Goal: Task Accomplishment & Management: Manage account settings

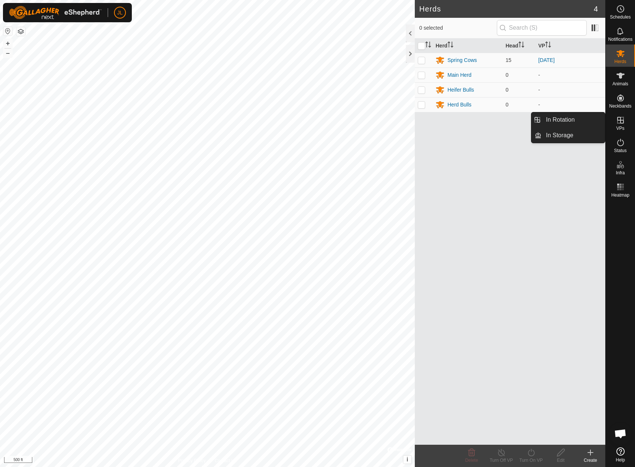
click at [619, 121] on icon at bounding box center [620, 120] width 9 height 9
click at [568, 117] on link "In Rotation" at bounding box center [572, 120] width 63 height 15
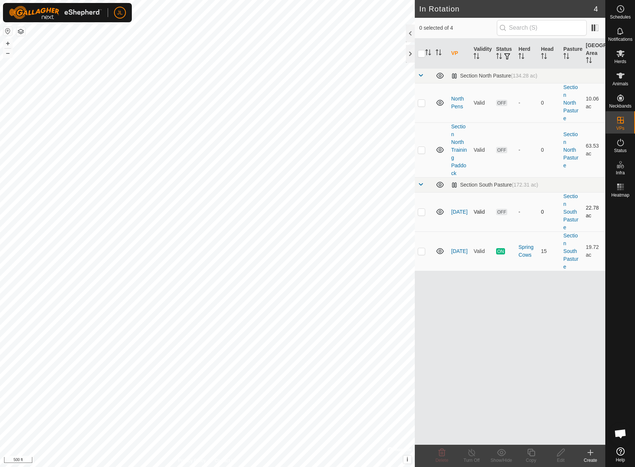
click at [423, 213] on p-checkbox at bounding box center [421, 212] width 7 height 6
click at [440, 459] on span "Delete" at bounding box center [442, 460] width 13 height 5
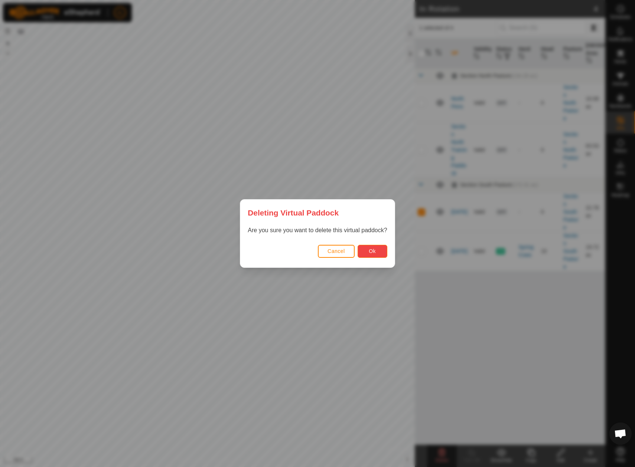
click at [375, 251] on span "Ok" at bounding box center [372, 251] width 7 height 6
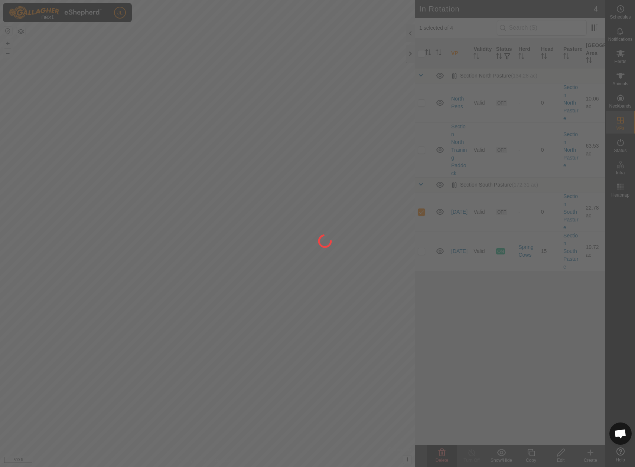
checkbox input "false"
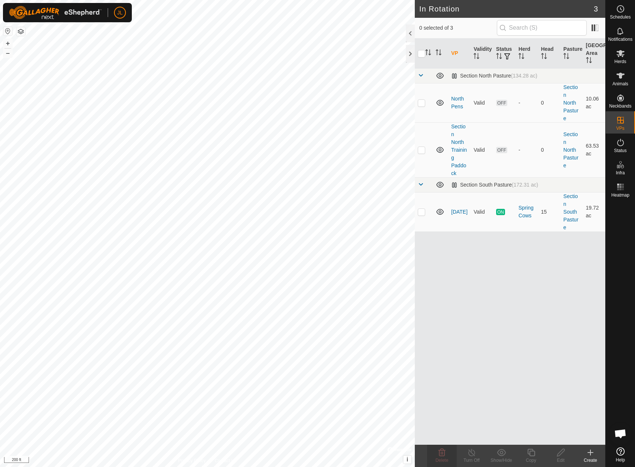
click at [590, 451] on icon at bounding box center [590, 453] width 9 height 9
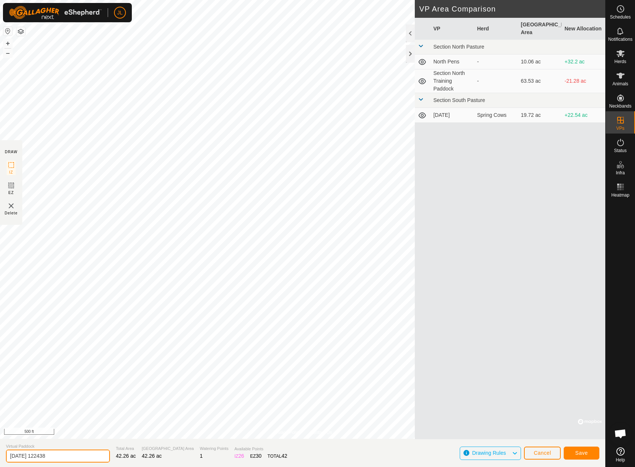
drag, startPoint x: 66, startPoint y: 458, endPoint x: 33, endPoint y: 456, distance: 32.7
click at [33, 456] on input "2025-09-17 122438" at bounding box center [58, 456] width 104 height 13
type input "[DATE]"
click at [589, 450] on button "Save" at bounding box center [582, 453] width 36 height 13
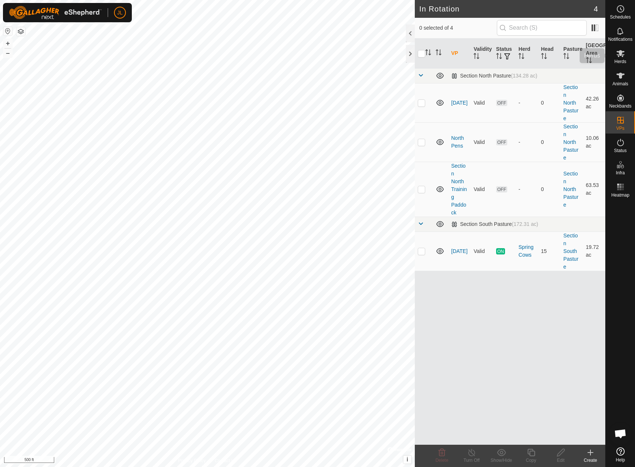
click at [622, 59] on span "Herds" at bounding box center [620, 61] width 12 height 4
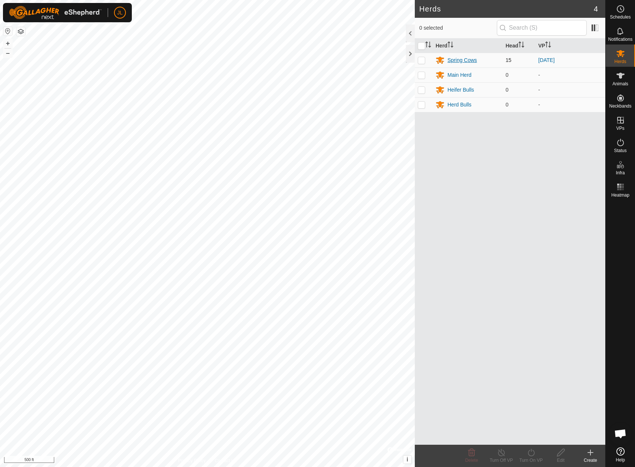
click at [457, 61] on div "Spring Cows" at bounding box center [461, 60] width 29 height 8
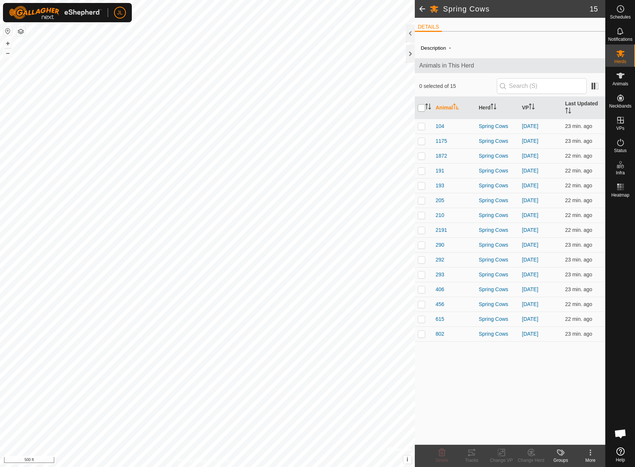
click at [422, 108] on input "checkbox" at bounding box center [421, 107] width 7 height 7
checkbox input "true"
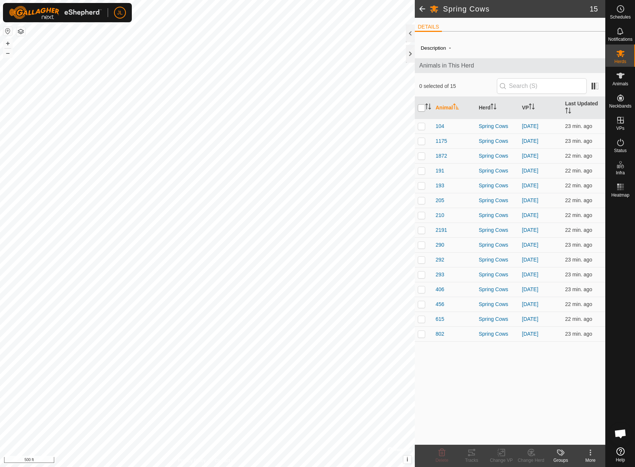
checkbox input "true"
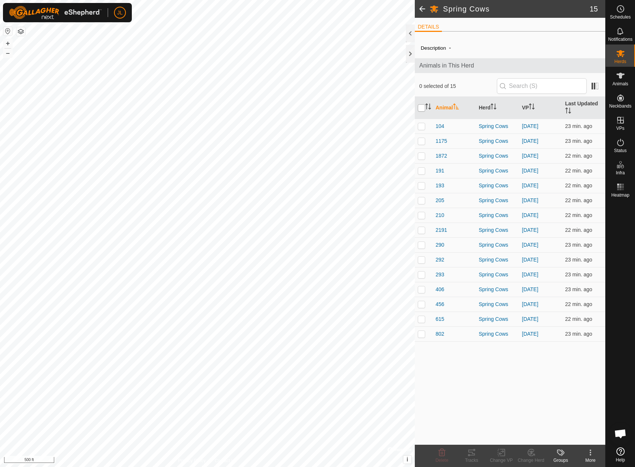
checkbox input "true"
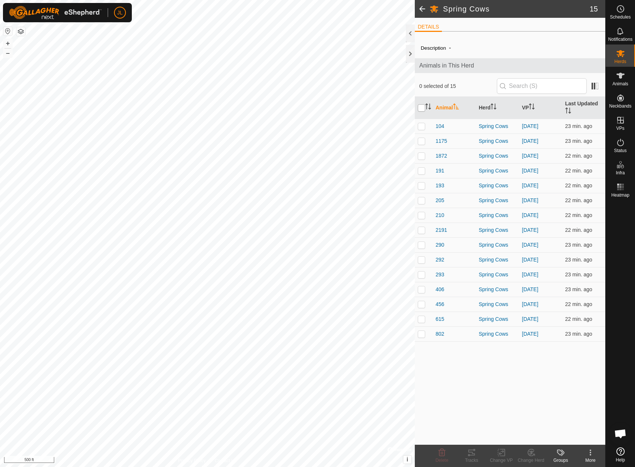
checkbox input "true"
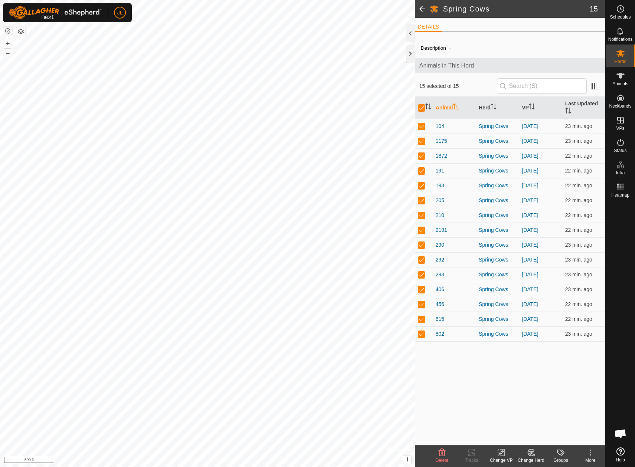
click at [501, 452] on icon at bounding box center [501, 453] width 5 height 5
click at [517, 422] on link "Choose VP..." at bounding box center [524, 421] width 74 height 15
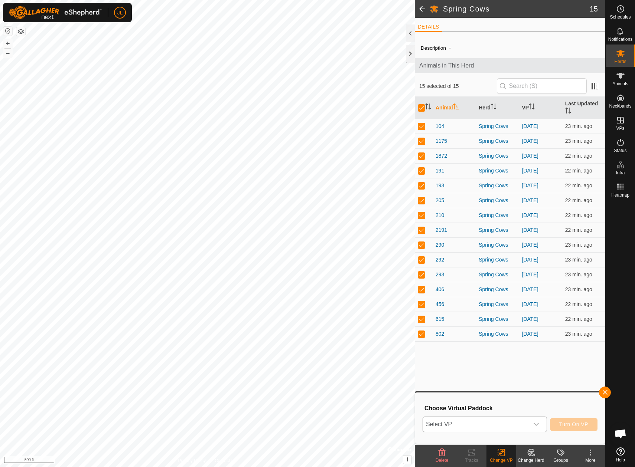
click at [539, 425] on icon "dropdown trigger" at bounding box center [536, 425] width 6 height 6
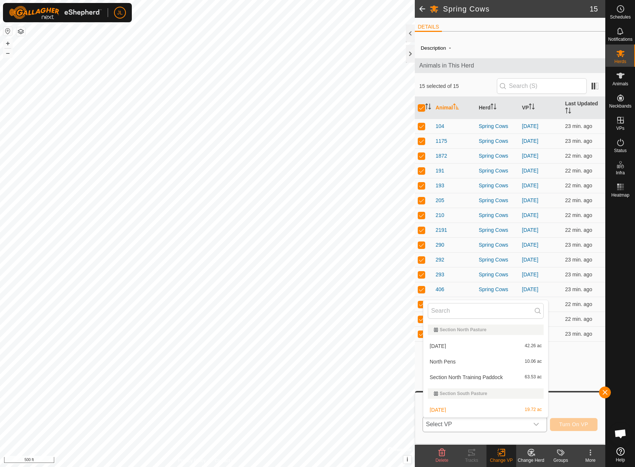
click at [464, 345] on li "2025-09-18 42.26 ac" at bounding box center [485, 346] width 125 height 15
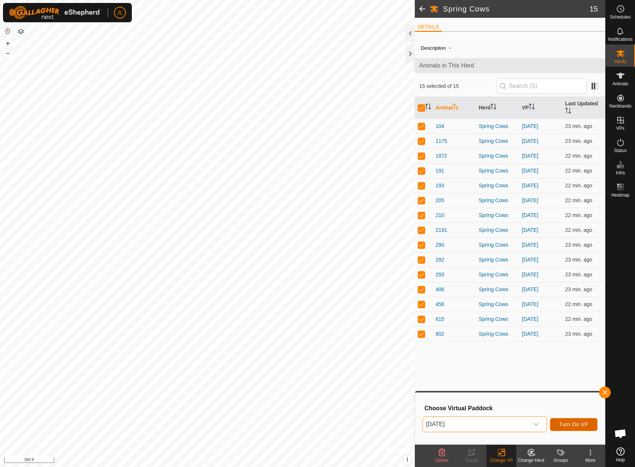
click at [566, 423] on span "Turn On VP" at bounding box center [573, 425] width 29 height 6
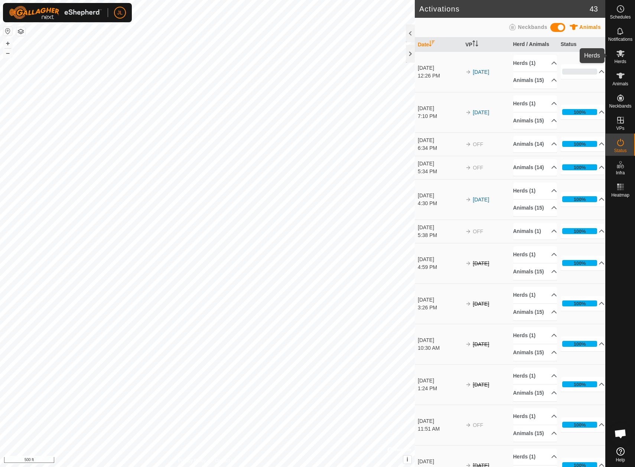
click at [622, 55] on icon at bounding box center [620, 53] width 8 height 7
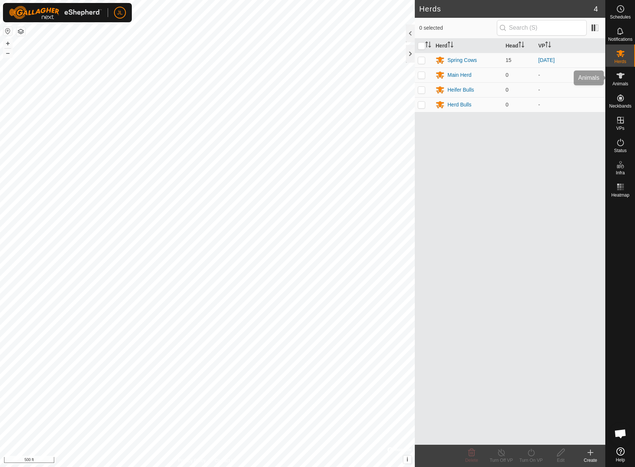
click at [619, 76] on icon at bounding box center [620, 76] width 8 height 6
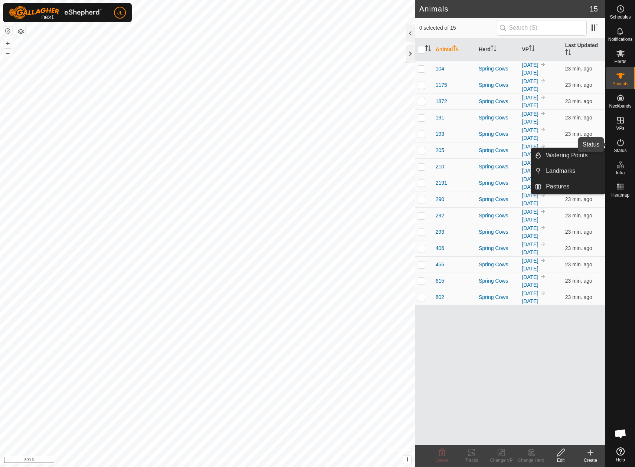
click at [622, 143] on icon at bounding box center [620, 142] width 9 height 9
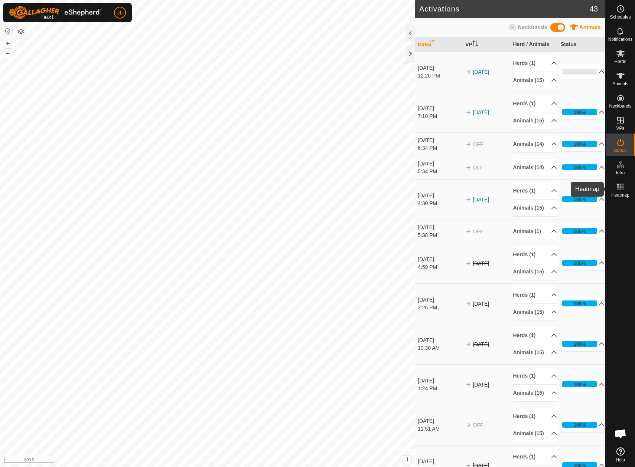
click at [621, 191] on icon at bounding box center [620, 187] width 9 height 9
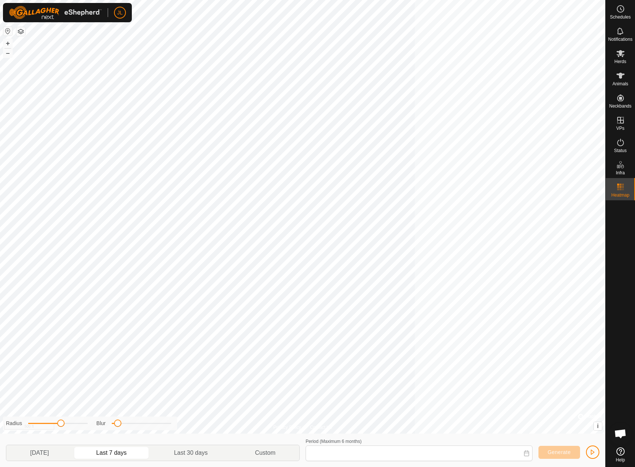
type input "[DATE] - [DATE]"
click at [619, 78] on icon at bounding box center [620, 76] width 8 height 6
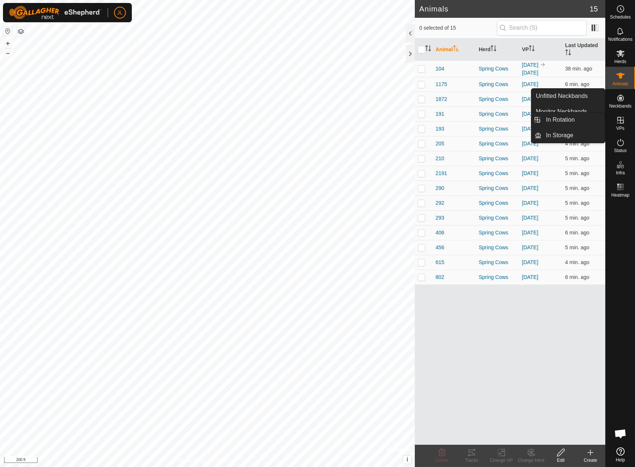
drag, startPoint x: 617, startPoint y: 131, endPoint x: 619, endPoint y: 120, distance: 10.9
click at [619, 120] on icon at bounding box center [620, 120] width 7 height 7
drag, startPoint x: 576, startPoint y: 119, endPoint x: 576, endPoint y: 131, distance: 11.9
click at [576, 119] on link "In Rotation" at bounding box center [572, 120] width 63 height 15
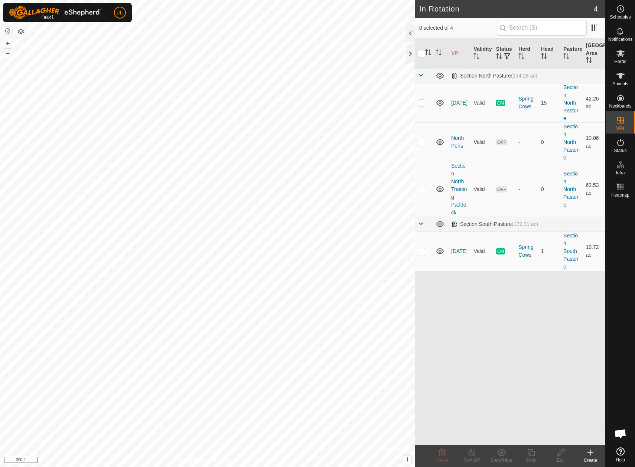
click at [590, 461] on div "Create" at bounding box center [591, 460] width 30 height 7
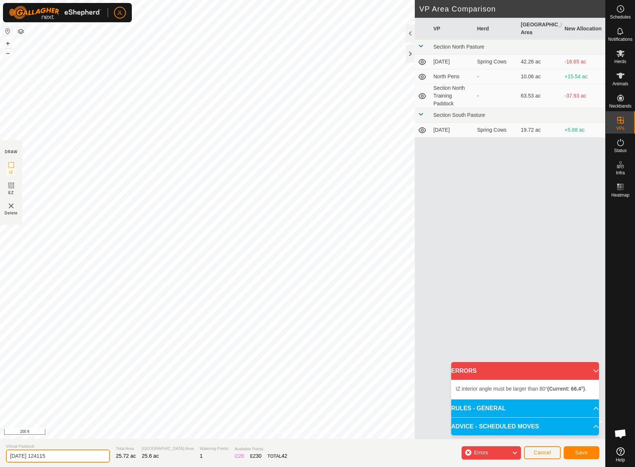
click at [75, 459] on input "2025-09-17 124115" at bounding box center [58, 456] width 104 height 13
type input "2025-09-19"
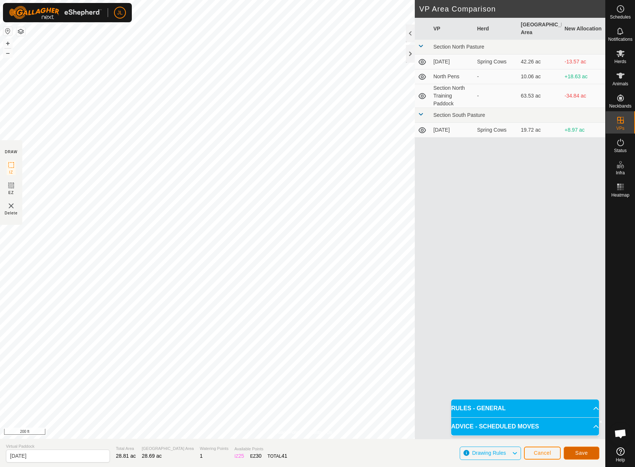
click at [577, 455] on span "Save" at bounding box center [581, 453] width 13 height 6
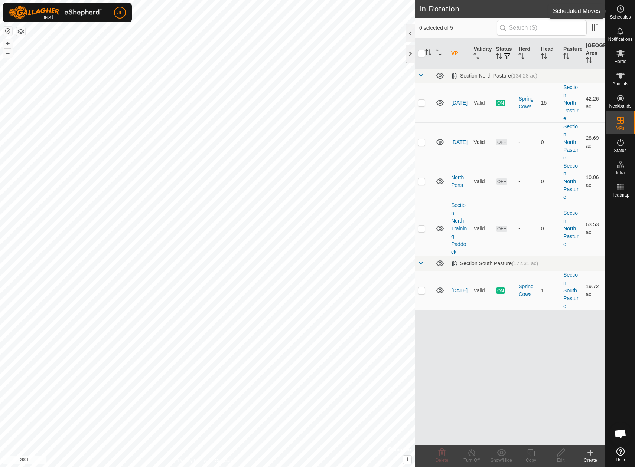
click at [621, 14] on es-schedule-vp-svg-icon at bounding box center [620, 9] width 13 height 12
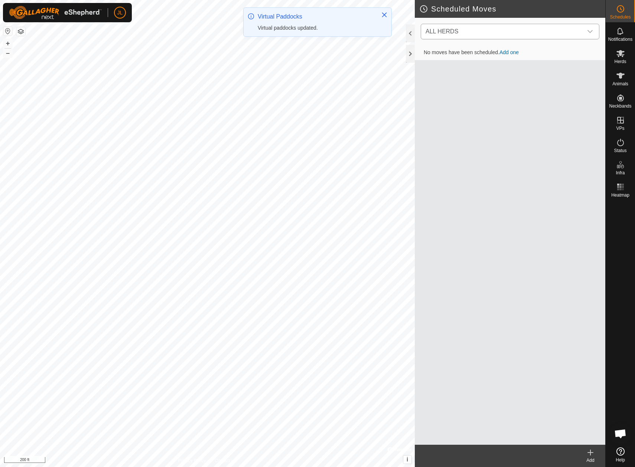
click at [587, 32] on icon "dropdown trigger" at bounding box center [590, 32] width 6 height 6
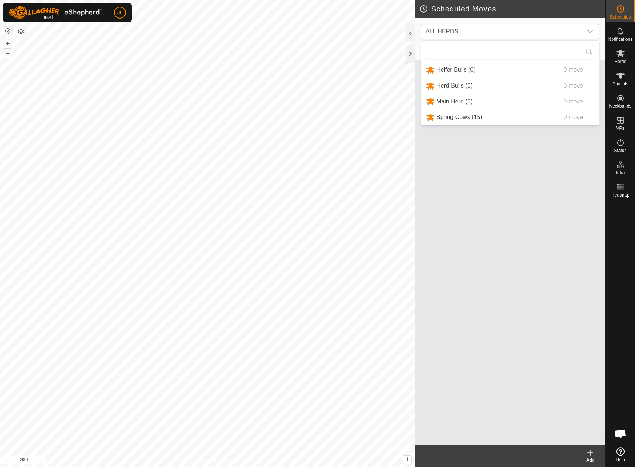
click at [454, 117] on li "Spring Cows (15) 0 move" at bounding box center [510, 117] width 178 height 15
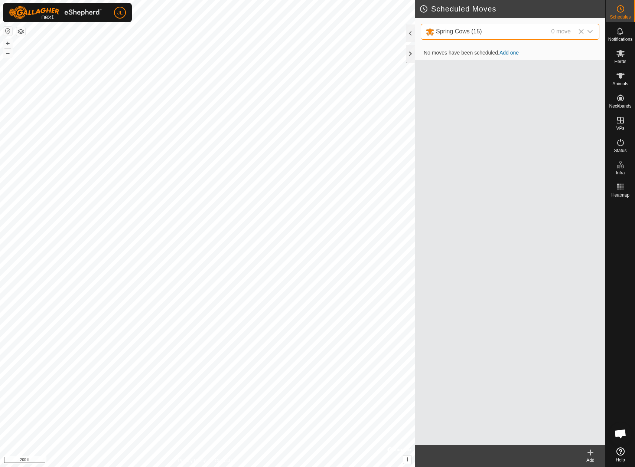
click at [513, 52] on link "Add one" at bounding box center [508, 53] width 19 height 6
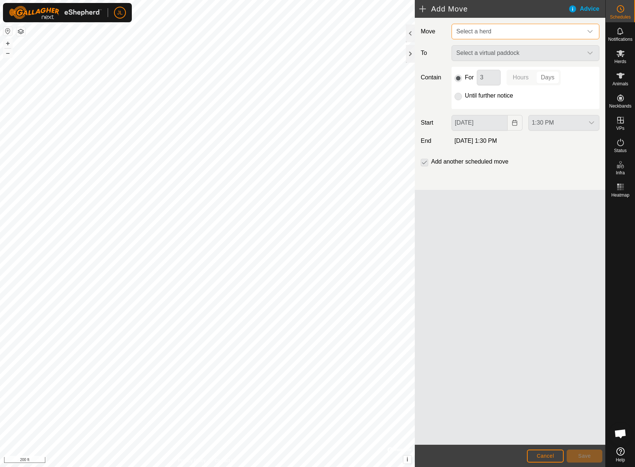
click at [553, 34] on span "Select a herd" at bounding box center [517, 31] width 129 height 15
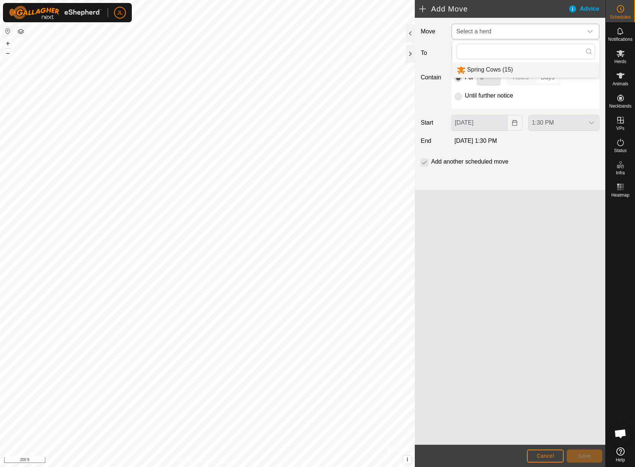
click at [485, 69] on li "Spring Cows (15)" at bounding box center [525, 69] width 147 height 15
click at [588, 54] on icon "dropdown trigger" at bounding box center [590, 53] width 6 height 6
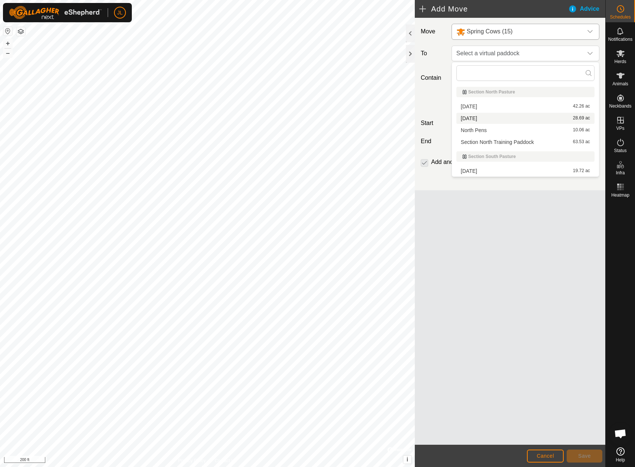
click at [506, 116] on li "2025-09-19 28.69 ac" at bounding box center [525, 118] width 138 height 11
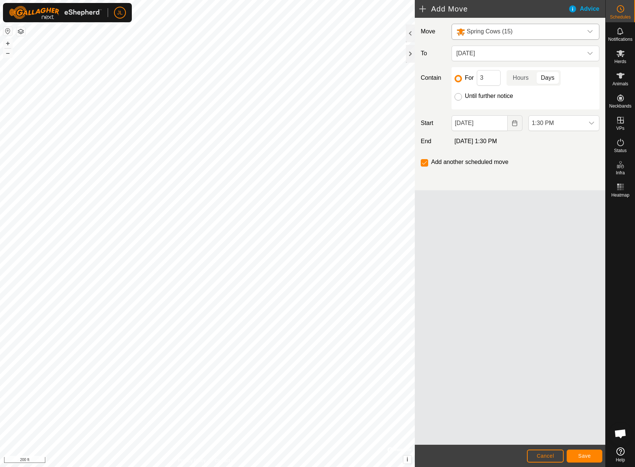
click at [460, 99] on input "Until further notice" at bounding box center [457, 96] width 7 height 7
radio input "true"
checkbox input "false"
click at [589, 123] on icon "dropdown trigger" at bounding box center [591, 123] width 5 height 3
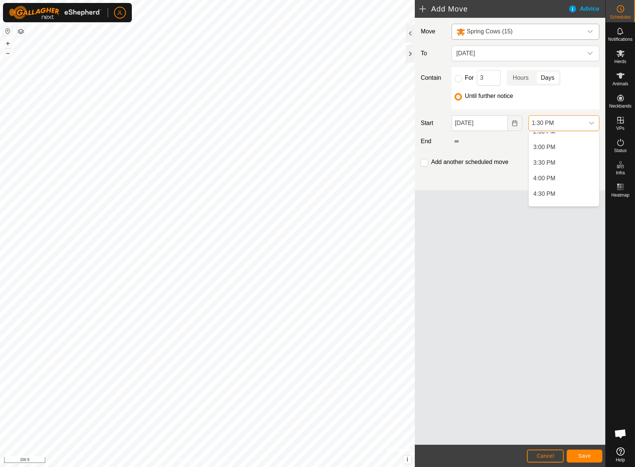
scroll to position [473, 0]
click at [561, 165] on li "4:00 PM" at bounding box center [564, 165] width 70 height 15
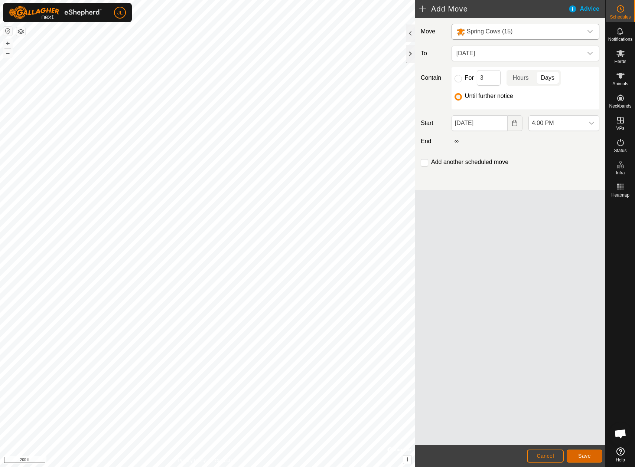
click at [581, 457] on span "Save" at bounding box center [584, 456] width 13 height 6
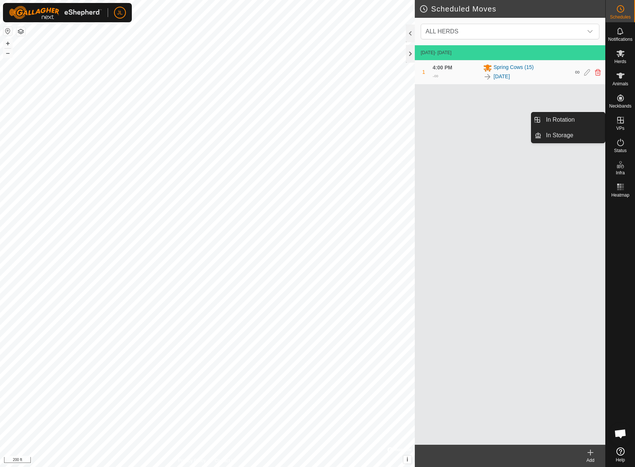
click at [623, 123] on icon at bounding box center [620, 120] width 7 height 7
click at [579, 123] on link "In Rotation" at bounding box center [572, 120] width 63 height 15
